Goal: Task Accomplishment & Management: Manage account settings

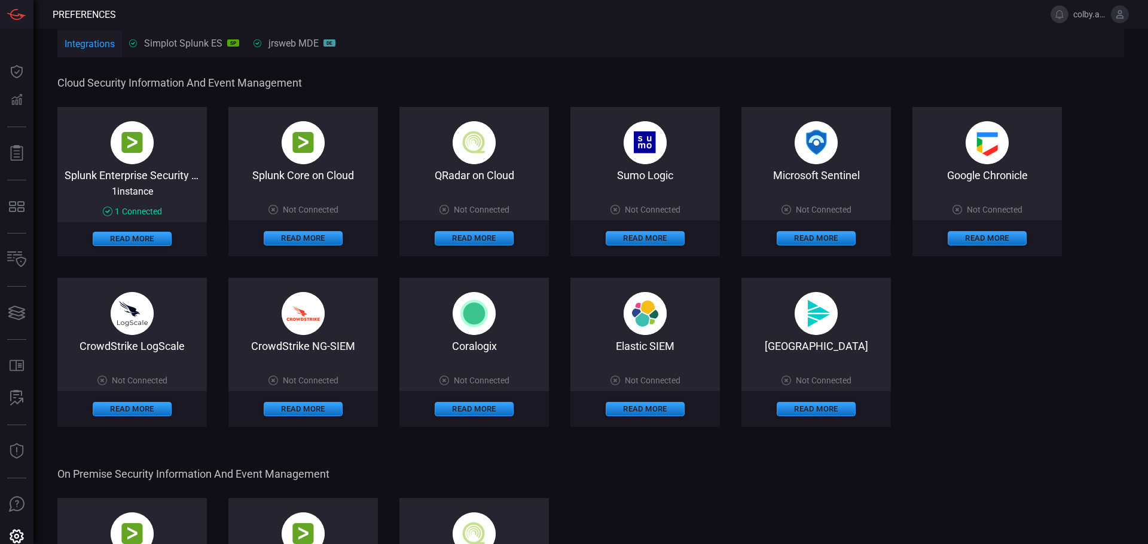
click at [505, 44] on div "Integrations Simplot Splunk ES SP jrsweb MDE DE" at bounding box center [590, 43] width 1066 height 29
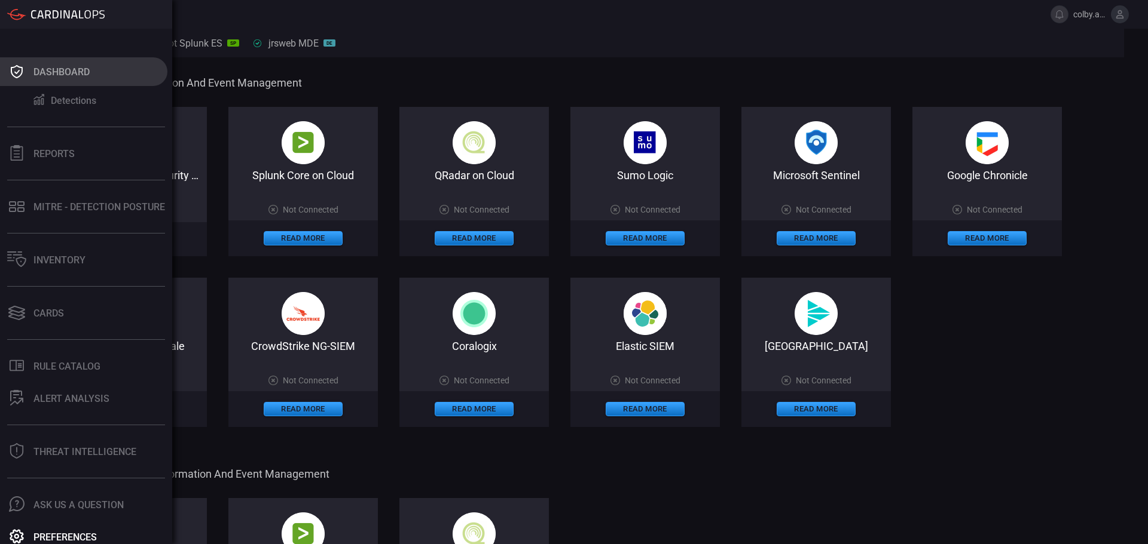
click at [54, 66] on div "Dashboard" at bounding box center [61, 71] width 56 height 11
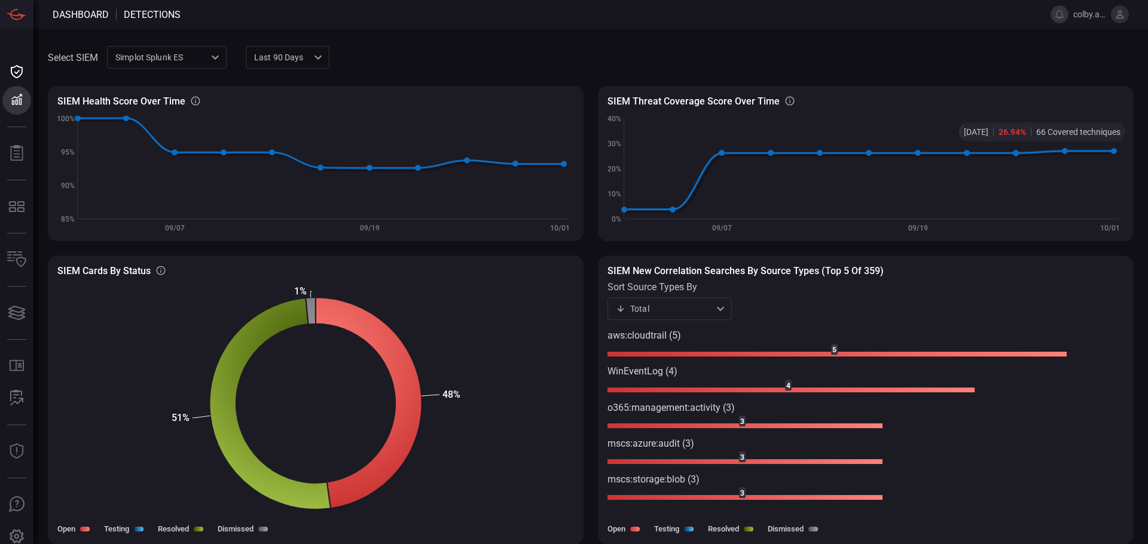
click at [1071, 55] on span at bounding box center [731, 57] width 804 height 29
click at [1118, 11] on icon at bounding box center [1120, 14] width 8 height 8
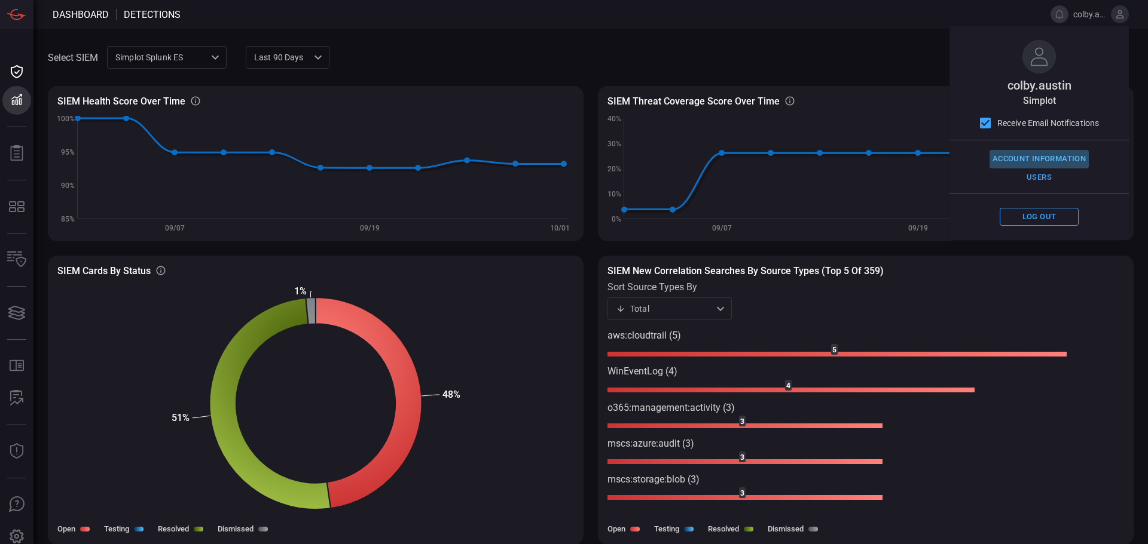
click at [1032, 157] on button "Account Information" at bounding box center [1038, 159] width 99 height 19
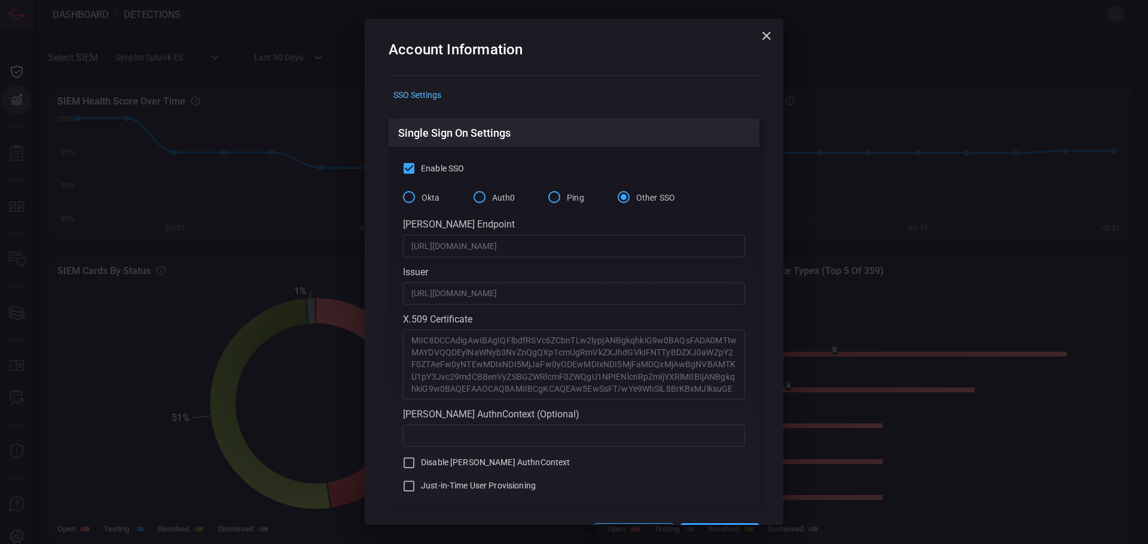
click at [762, 35] on icon "button" at bounding box center [766, 36] width 14 height 14
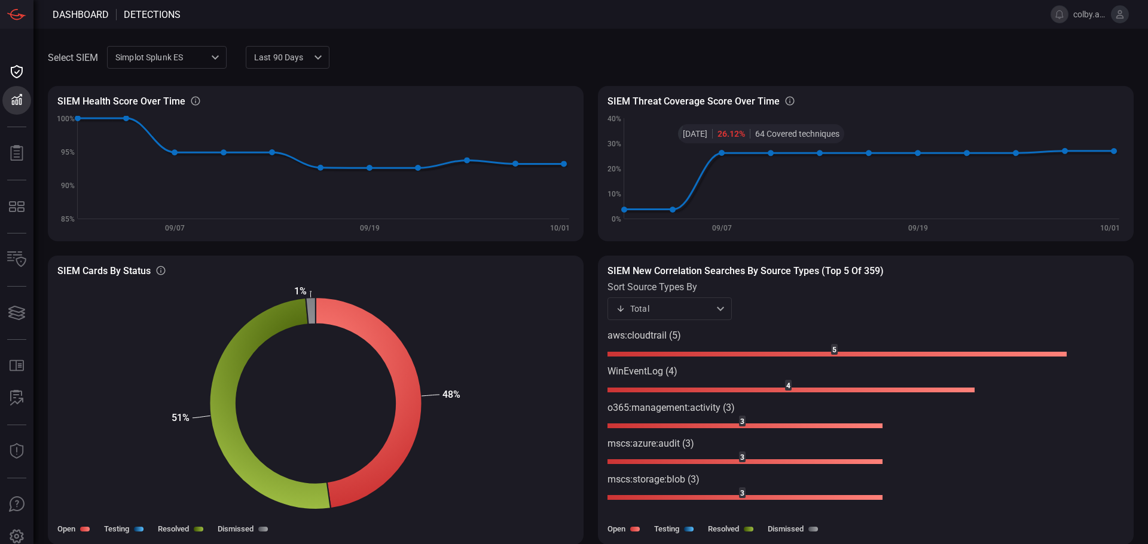
click at [1121, 12] on icon at bounding box center [1120, 14] width 8 height 8
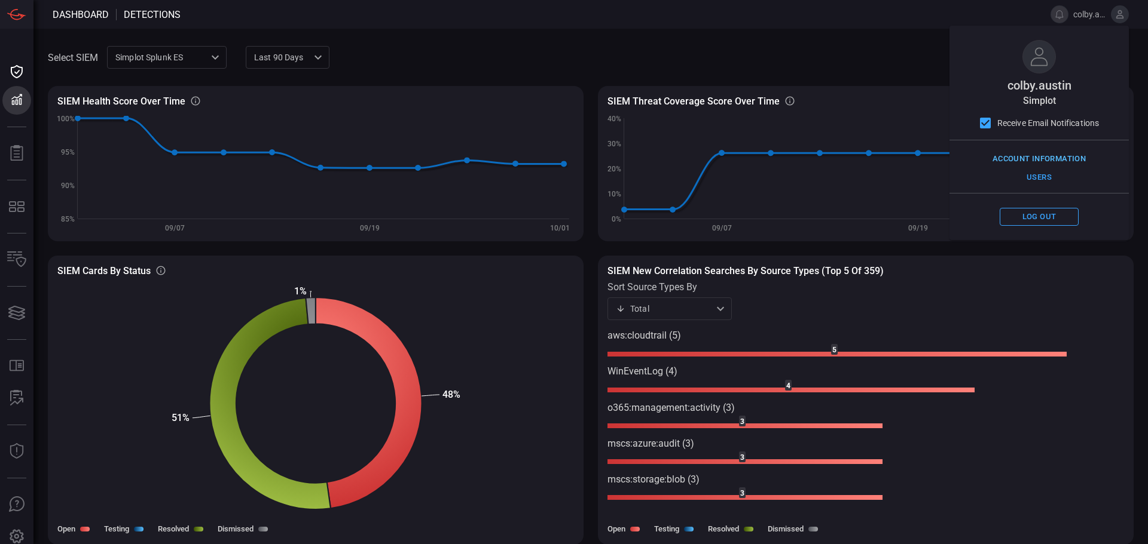
click at [1030, 160] on button "Account Information" at bounding box center [1038, 159] width 99 height 19
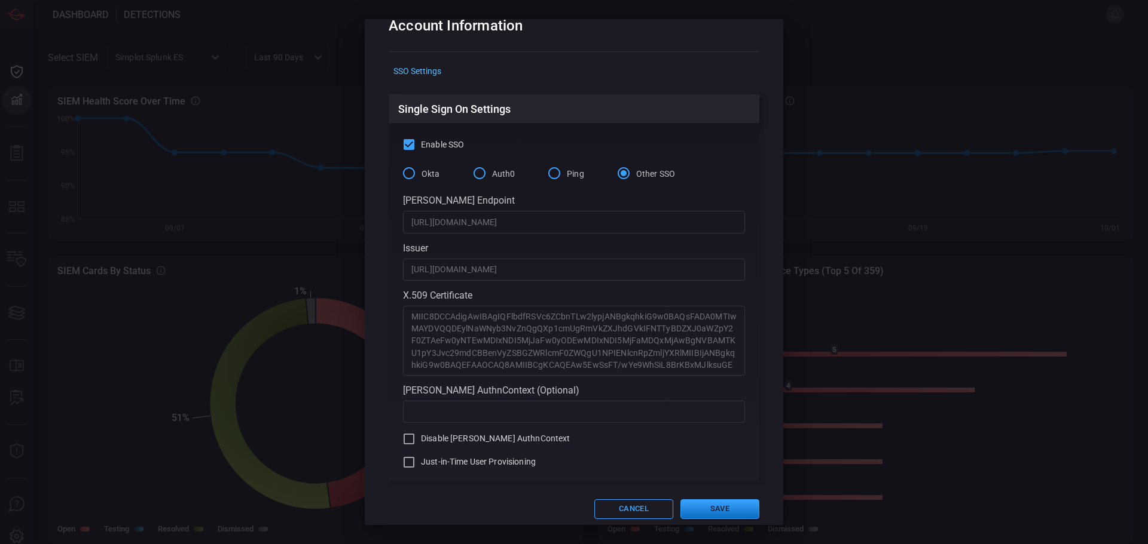
scroll to position [37, 0]
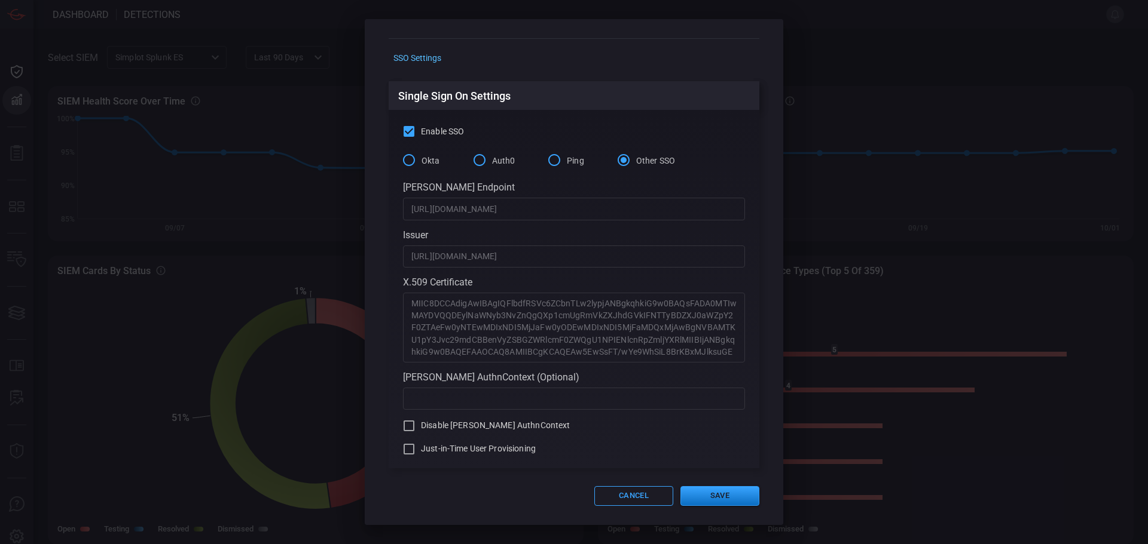
click at [434, 447] on span "Just-in-Time User Provisioning" at bounding box center [478, 449] width 115 height 13
click at [416, 447] on input "Just-in-Time User Provisioning" at bounding box center [409, 449] width 14 height 14
click at [434, 449] on span "Just-in-Time User Provisioning" at bounding box center [478, 449] width 115 height 13
click at [416, 449] on input "Just-in-Time User Provisioning" at bounding box center [409, 449] width 14 height 14
click at [460, 448] on span "Just-in-Time User Provisioning" at bounding box center [478, 449] width 115 height 13
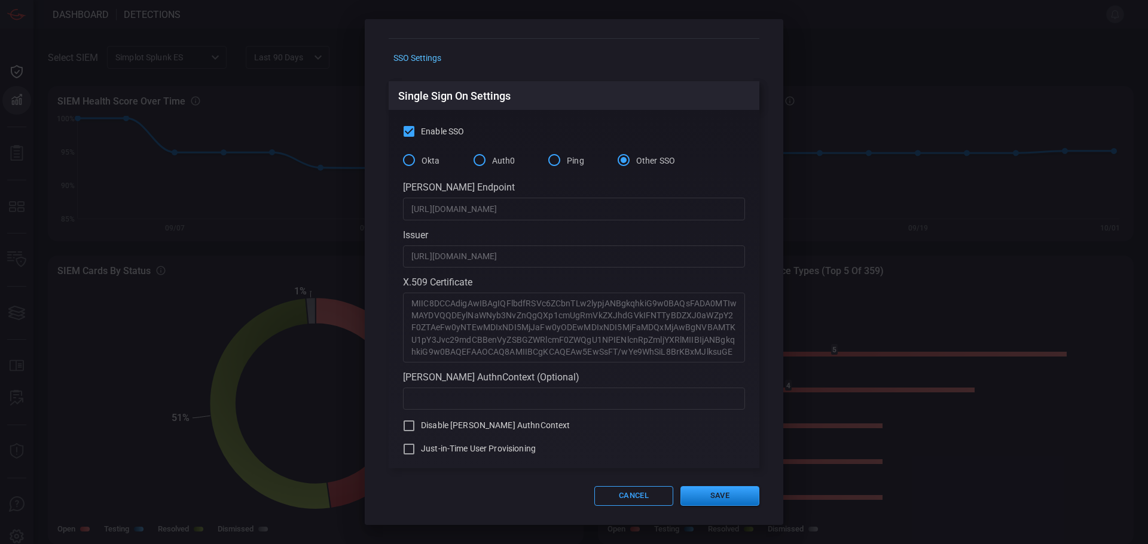
click at [416, 448] on input "Just-in-Time User Provisioning" at bounding box center [409, 449] width 14 height 14
checkbox input "true"
click at [710, 486] on button "Save" at bounding box center [719, 496] width 79 height 20
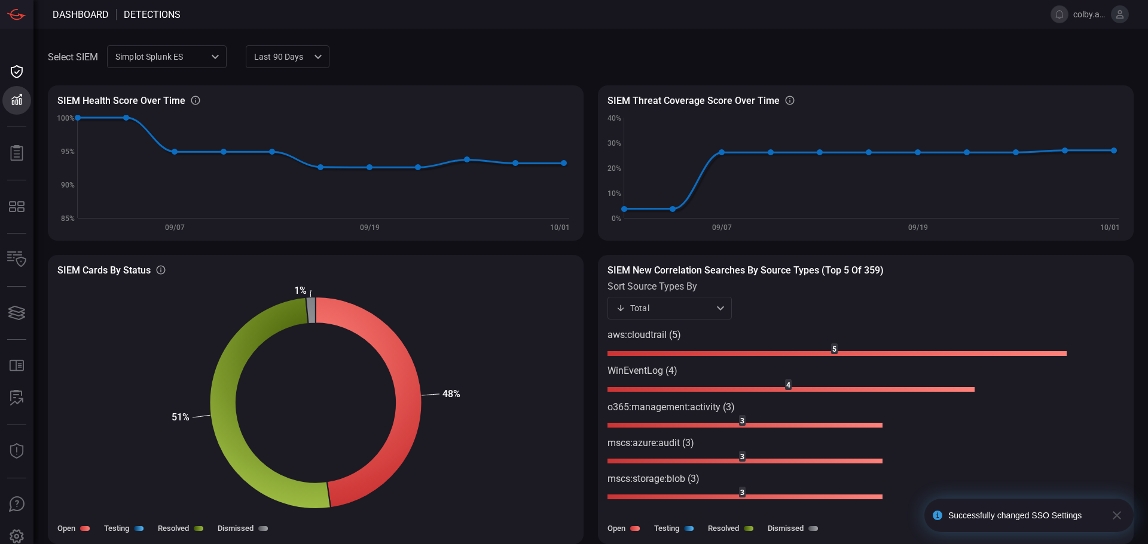
scroll to position [0, 0]
